Goal: Download file/media

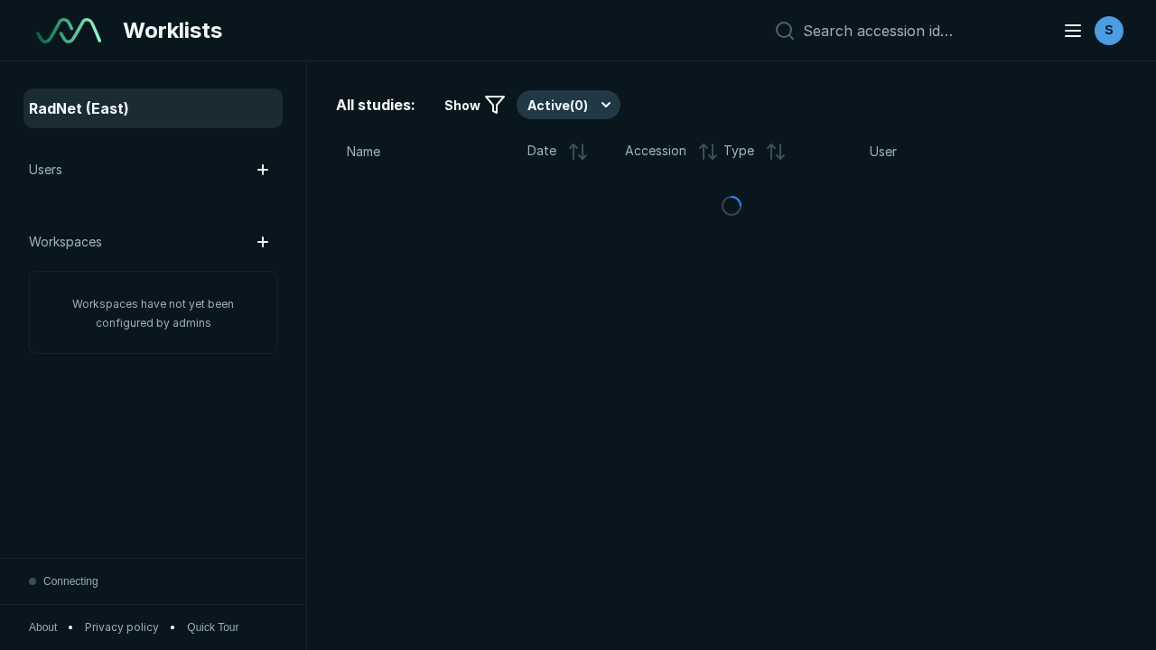
scroll to position [4933, 7524]
